Goal: Task Accomplishment & Management: Use online tool/utility

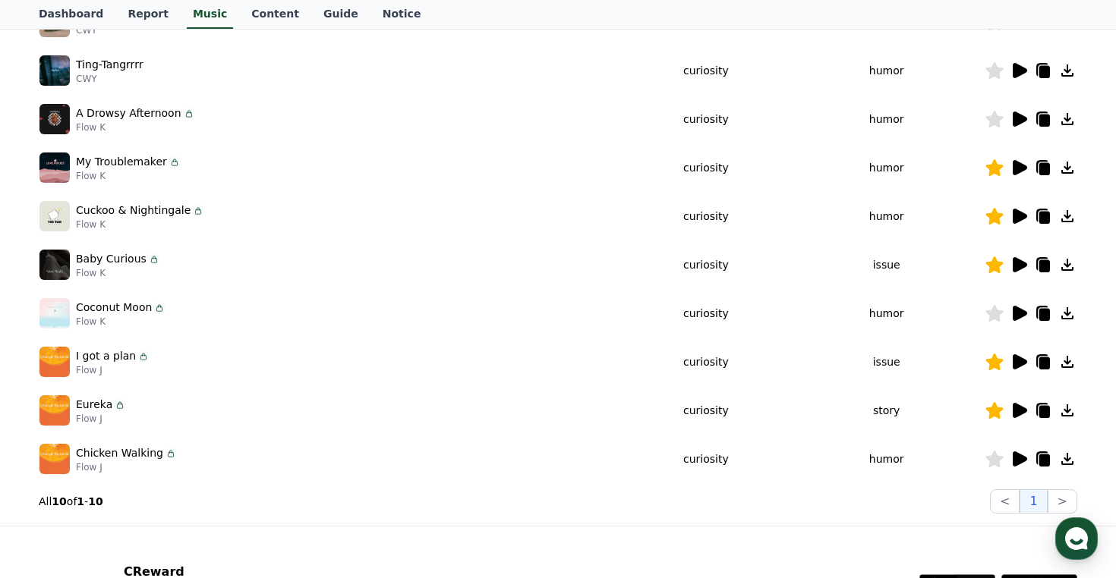
click at [1020, 364] on icon at bounding box center [1020, 362] width 14 height 15
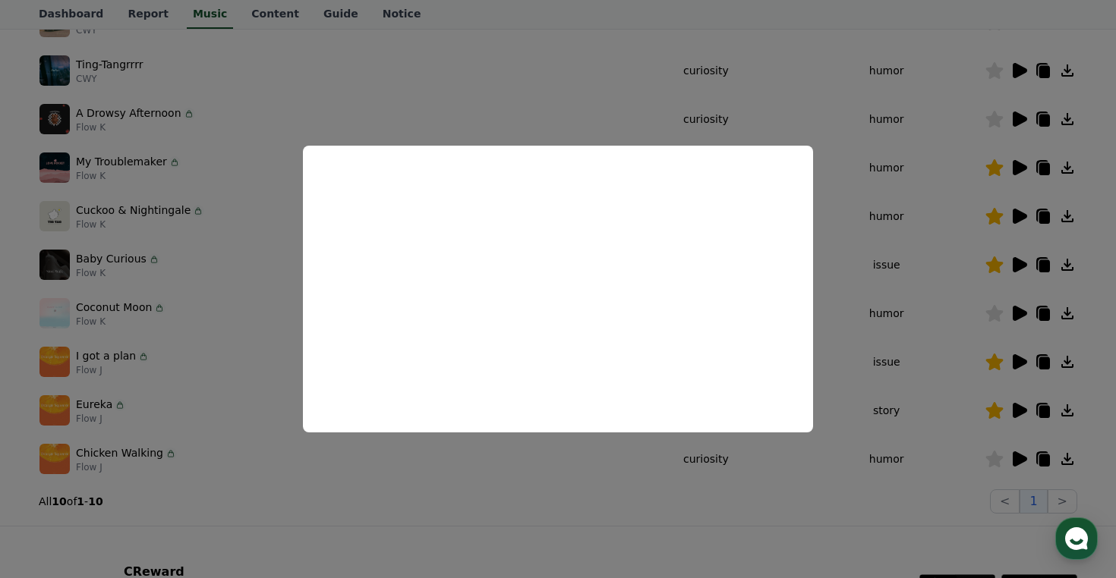
click at [499, 509] on button "close modal" at bounding box center [558, 289] width 1116 height 578
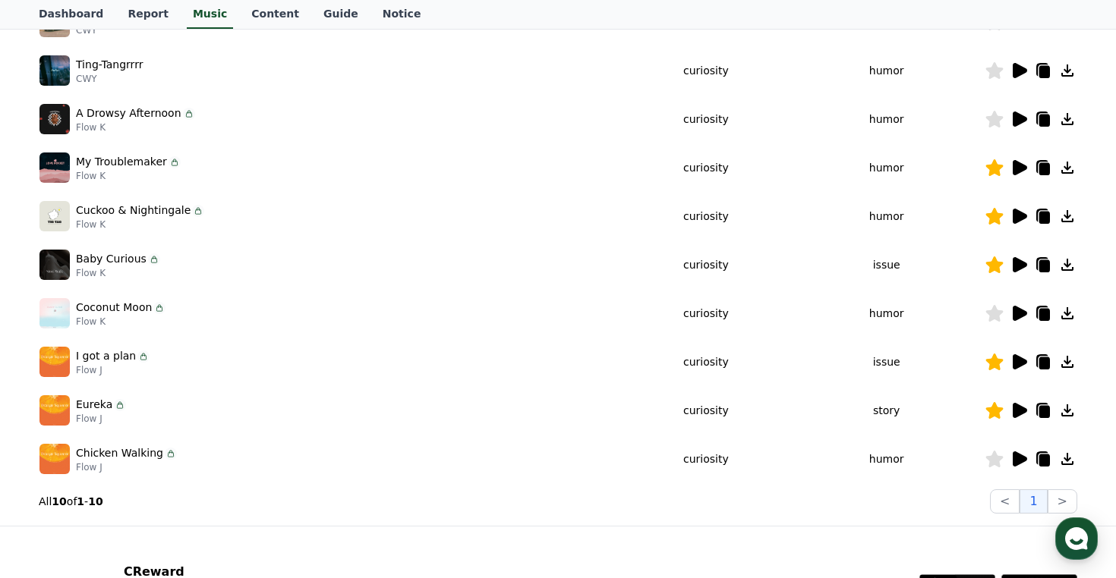
click at [1065, 361] on icon at bounding box center [1067, 362] width 18 height 18
click at [1045, 366] on icon at bounding box center [1044, 364] width 11 height 12
click at [1042, 412] on icon at bounding box center [1044, 412] width 11 height 12
click at [977, 43] on td "VLOG" at bounding box center [886, 22] width 197 height 49
click at [1041, 411] on icon at bounding box center [1044, 412] width 11 height 12
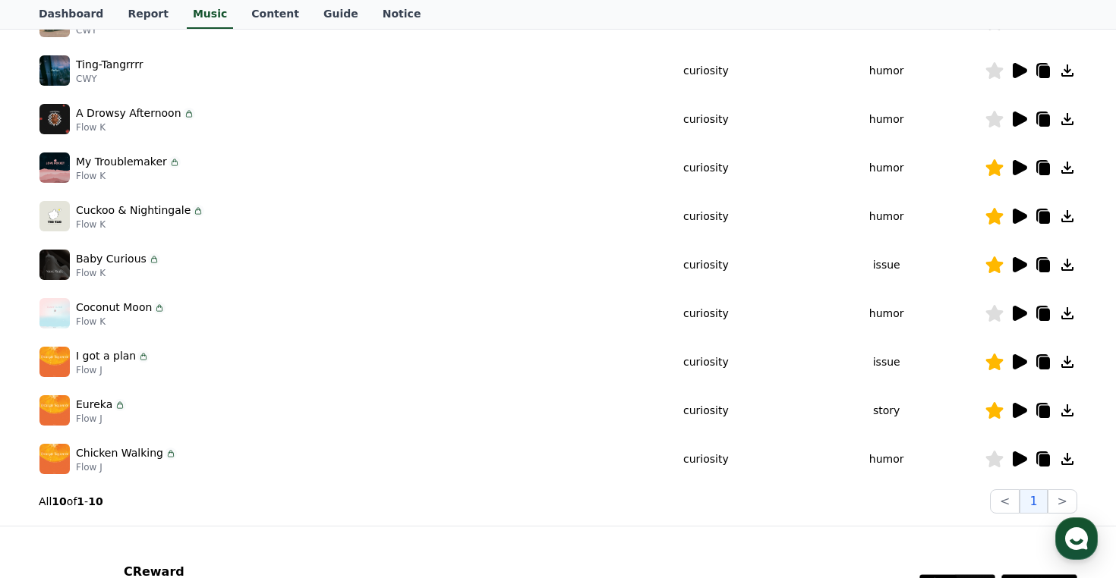
click at [1043, 362] on icon at bounding box center [1044, 364] width 11 height 12
